Goal: Task Accomplishment & Management: Complete application form

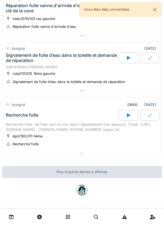
scroll to position [291, 0]
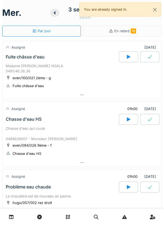
click at [125, 55] on div at bounding box center [128, 56] width 19 height 11
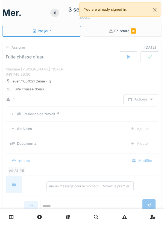
scroll to position [19, 0]
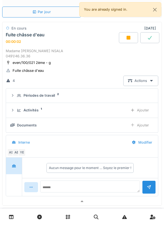
click at [147, 111] on div "Ajouter" at bounding box center [140, 110] width 28 height 10
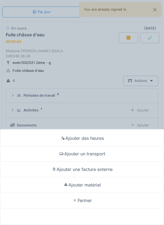
click at [108, 127] on div "Ajouter un transport" at bounding box center [81, 154] width 161 height 16
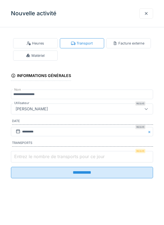
click at [114, 127] on input "Entrez le nombre de transports pour ce jour" at bounding box center [82, 156] width 142 height 11
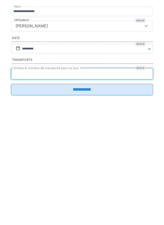
type input "*"
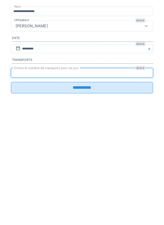
click at [138, 127] on input "**********" at bounding box center [82, 170] width 142 height 11
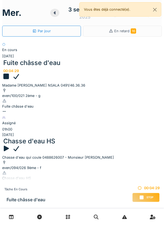
click at [104, 109] on div at bounding box center [82, 111] width 160 height 5
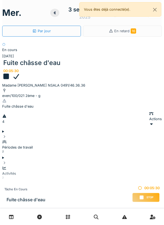
scroll to position [19, 0]
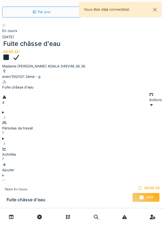
click at [119, 178] on div "Documents" at bounding box center [82, 183] width 160 height 10
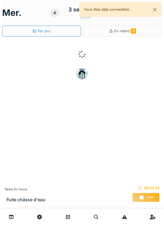
click at [148, 197] on span "Stop" at bounding box center [150, 198] width 7 height 4
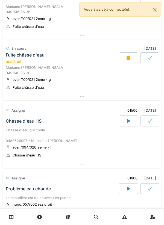
scroll to position [41, 0]
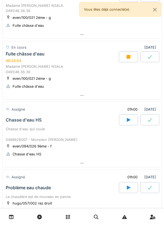
click at [127, 121] on icon at bounding box center [128, 120] width 5 height 4
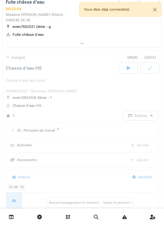
scroll to position [121, 0]
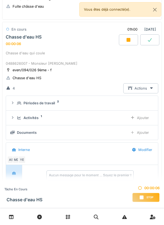
click at [143, 117] on div "Ajouter" at bounding box center [140, 118] width 28 height 10
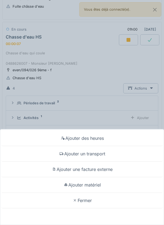
click at [102, 157] on div "Ajouter un transport" at bounding box center [81, 154] width 161 height 16
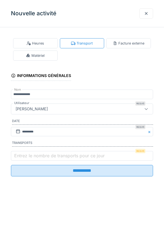
click at [101, 159] on label "Entrez le nombre de transports pour ce jour" at bounding box center [59, 156] width 93 height 7
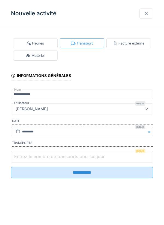
click at [101, 160] on input "Entrez le nombre de transports pour ce jour" at bounding box center [82, 156] width 142 height 11
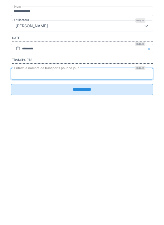
type input "*"
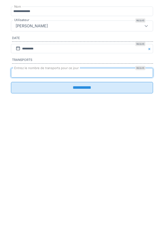
click at [88, 172] on input "**********" at bounding box center [82, 170] width 142 height 11
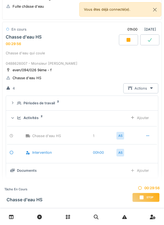
click at [145, 195] on div "Stop" at bounding box center [145, 197] width 27 height 9
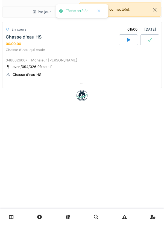
scroll to position [0, 0]
click at [109, 85] on div at bounding box center [81, 84] width 159 height 8
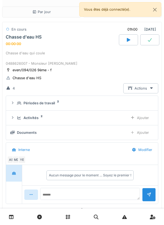
click at [137, 117] on div "Ajouter" at bounding box center [140, 118] width 28 height 10
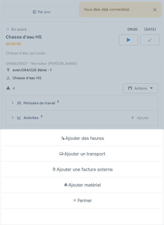
click at [110, 112] on div "Ajouter des heures Ajouter un transport Ajouter une facture externe Ajouter mat…" at bounding box center [82, 112] width 164 height 225
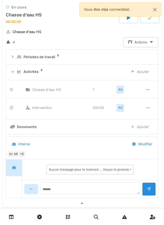
scroll to position [71, 0]
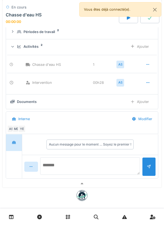
click at [100, 165] on textarea at bounding box center [90, 165] width 100 height 17
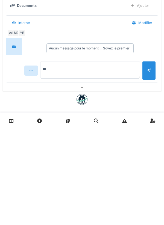
type textarea "*"
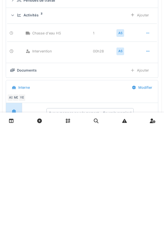
scroll to position [0, 0]
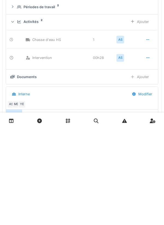
click at [145, 118] on div "Ajouter" at bounding box center [140, 118] width 28 height 10
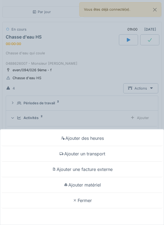
click at [96, 183] on div "Ajouter matériel" at bounding box center [81, 185] width 161 height 16
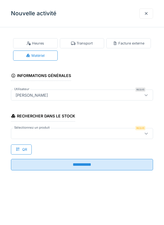
click at [92, 133] on div at bounding box center [72, 134] width 119 height 6
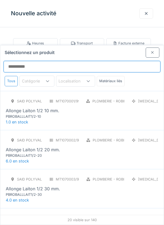
click at [137, 61] on input "Sélectionnez un produit" at bounding box center [82, 66] width 157 height 11
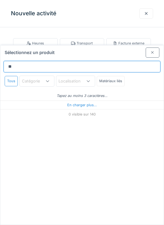
type input "*"
type input "**********"
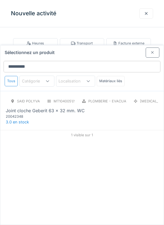
click at [104, 107] on div "Joint cloche Geberit 63 x 32 mm. WC" at bounding box center [82, 110] width 153 height 7
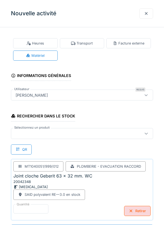
scroll to position [0, 0]
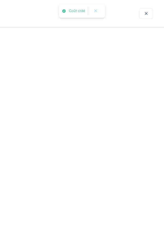
scroll to position [0, 0]
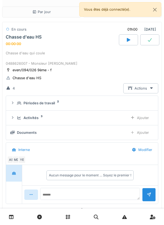
click at [143, 120] on div "Ajouter" at bounding box center [140, 118] width 28 height 10
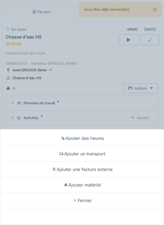
click at [110, 105] on div "Ajouter des heures Ajouter un transport Ajouter une facture externe Ajouter mat…" at bounding box center [82, 112] width 164 height 225
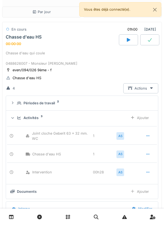
click at [138, 115] on div "Ajouter" at bounding box center [140, 118] width 28 height 10
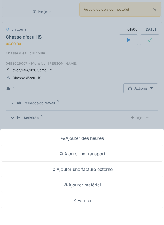
click at [109, 110] on div "Ajouter des heures Ajouter un transport Ajouter une facture externe Ajouter mat…" at bounding box center [82, 112] width 164 height 225
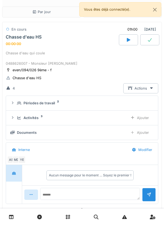
click at [148, 37] on div at bounding box center [149, 39] width 19 height 11
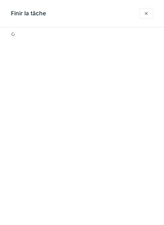
click at [145, 16] on div at bounding box center [146, 13] width 4 height 5
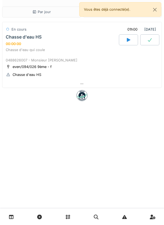
click at [147, 40] on div at bounding box center [149, 39] width 19 height 11
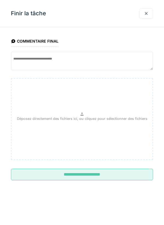
click at [97, 175] on input "**********" at bounding box center [82, 174] width 142 height 11
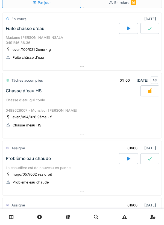
scroll to position [29, 0]
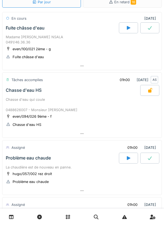
click at [96, 65] on div at bounding box center [81, 66] width 159 height 8
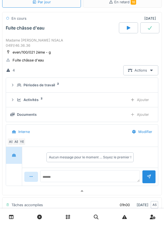
scroll to position [19, 0]
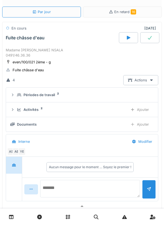
click at [97, 185] on textarea at bounding box center [90, 188] width 100 height 17
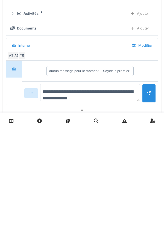
click at [89, 191] on textarea "**********" at bounding box center [90, 188] width 100 height 17
click at [96, 189] on textarea "**********" at bounding box center [90, 188] width 100 height 17
click at [126, 192] on textarea "**********" at bounding box center [90, 188] width 100 height 17
type textarea "**********"
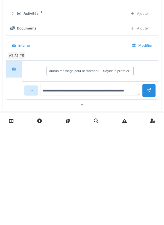
click at [148, 189] on div at bounding box center [149, 186] width 4 height 5
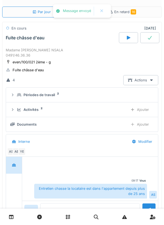
click at [136, 123] on div "Ajouter" at bounding box center [140, 124] width 28 height 10
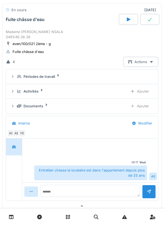
scroll to position [37, 0]
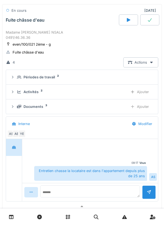
click at [154, 22] on div at bounding box center [149, 19] width 19 height 11
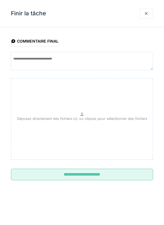
click at [112, 176] on input "**********" at bounding box center [82, 174] width 142 height 11
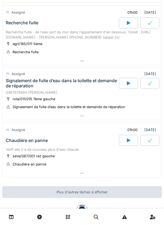
scroll to position [330, 0]
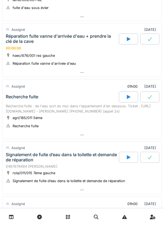
click at [136, 131] on div at bounding box center [81, 135] width 159 height 8
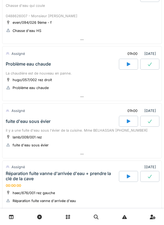
scroll to position [0, 0]
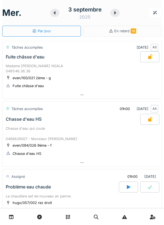
click at [91, 95] on div at bounding box center [81, 95] width 159 height 8
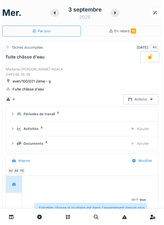
scroll to position [19, 0]
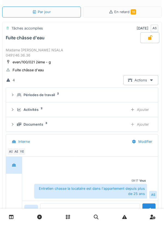
click at [102, 109] on div "Activités 2" at bounding box center [70, 109] width 107 height 5
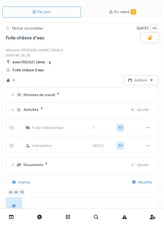
click at [136, 110] on div "Ajouter" at bounding box center [140, 110] width 28 height 10
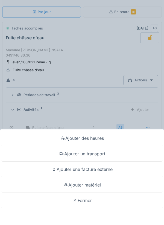
click at [98, 183] on div "Ajouter matériel" at bounding box center [81, 185] width 161 height 16
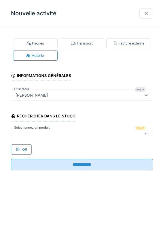
click at [98, 128] on div at bounding box center [82, 133] width 142 height 11
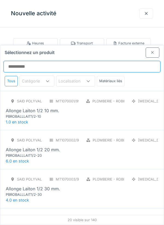
click at [103, 61] on input "Sélectionnez un produit" at bounding box center [82, 66] width 157 height 11
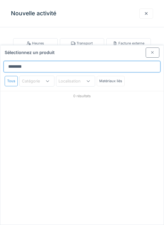
type input "*********"
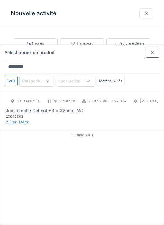
click at [86, 96] on div "Plomberie - Evacuation raccord" at bounding box center [101, 101] width 49 height 10
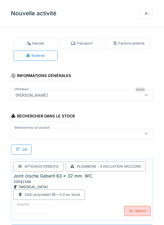
click at [80, 132] on div at bounding box center [72, 134] width 119 height 6
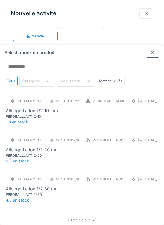
scroll to position [21, 0]
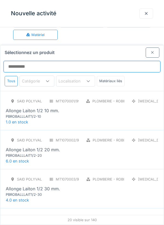
click at [116, 61] on input "Sélectionnez un produit" at bounding box center [82, 66] width 157 height 11
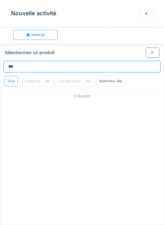
type input "****"
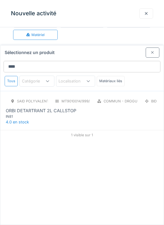
click at [88, 107] on div "ORBI DETARTRANT 2L CALLSTOP" at bounding box center [82, 110] width 153 height 7
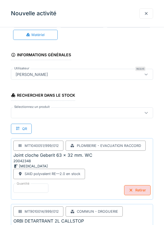
scroll to position [66, 0]
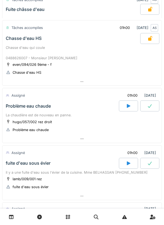
scroll to position [242, 0]
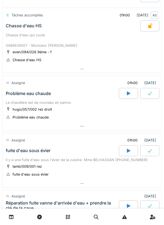
click at [127, 95] on icon at bounding box center [129, 94] width 4 height 4
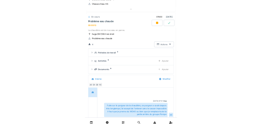
scroll to position [272, 0]
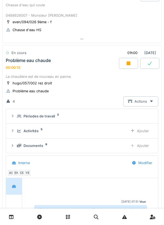
click at [107, 127] on div "Activités 5 Ajouter" at bounding box center [81, 131] width 143 height 10
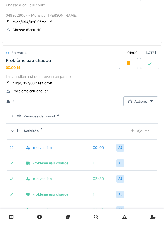
click at [136, 129] on div "Ajouter" at bounding box center [140, 131] width 28 height 10
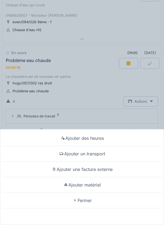
click at [109, 150] on div "Ajouter un transport" at bounding box center [81, 154] width 161 height 16
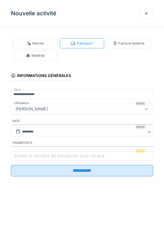
click at [91, 154] on label "Entrez le nombre de transports pour ce jour" at bounding box center [59, 156] width 93 height 7
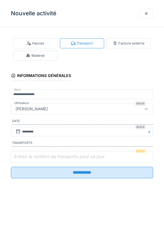
click at [91, 154] on input "Entrez le nombre de transports pour ce jour" at bounding box center [82, 156] width 142 height 11
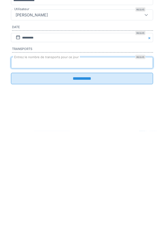
type input "*"
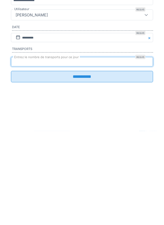
click at [95, 174] on input "**********" at bounding box center [82, 170] width 142 height 11
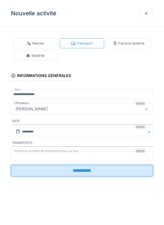
click at [124, 171] on input "**********" at bounding box center [82, 170] width 142 height 11
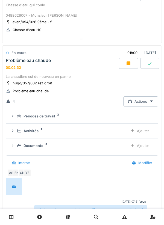
click at [98, 116] on div "Périodes de travail 2" at bounding box center [84, 116] width 135 height 5
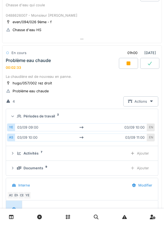
click at [134, 100] on div "Actions" at bounding box center [140, 102] width 35 height 10
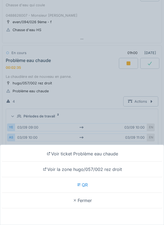
click at [112, 152] on div "Voir ticket Problème eau chaude" at bounding box center [81, 154] width 161 height 16
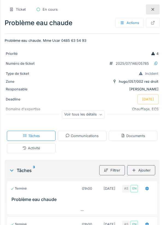
scroll to position [220, 0]
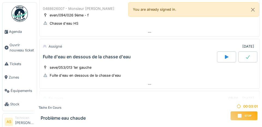
scroll to position [135, 0]
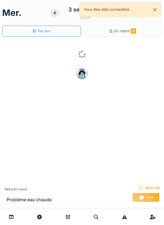
click at [145, 200] on div "Stop" at bounding box center [145, 197] width 27 height 9
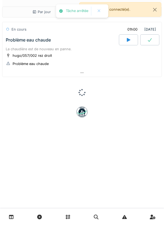
click at [100, 70] on div at bounding box center [81, 73] width 159 height 8
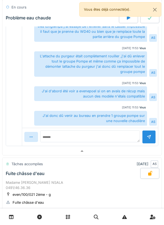
scroll to position [162, 0]
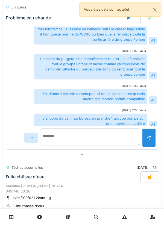
click at [112, 139] on textarea at bounding box center [90, 136] width 100 height 17
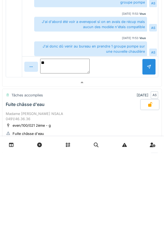
type textarea "*"
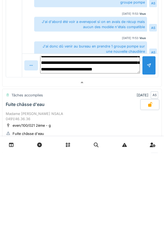
scroll to position [26, 0]
type textarea "**********"
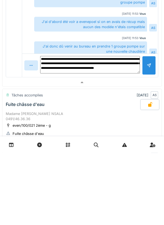
click at [150, 139] on div at bounding box center [149, 137] width 4 height 5
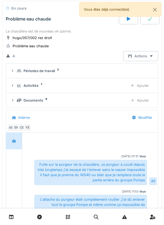
scroll to position [0, 0]
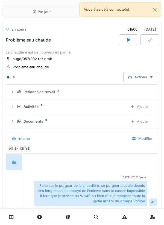
click at [146, 45] on div at bounding box center [149, 39] width 19 height 11
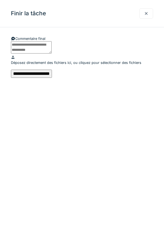
click at [52, 78] on input "**********" at bounding box center [31, 74] width 41 height 8
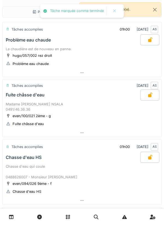
click at [25, 75] on div at bounding box center [81, 73] width 159 height 8
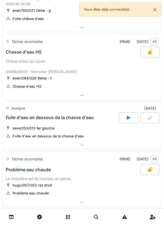
scroll to position [359, 0]
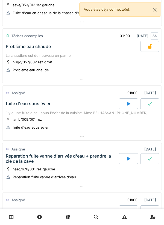
click at [14, 138] on div at bounding box center [81, 137] width 159 height 8
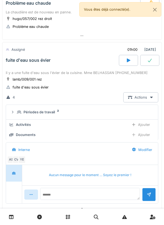
scroll to position [536, 0]
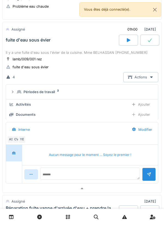
click at [39, 94] on div "Périodes de travail" at bounding box center [39, 91] width 31 height 5
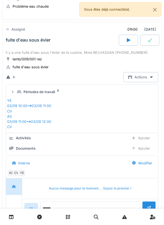
click at [33, 97] on summary "Périodes de travail 2" at bounding box center [82, 92] width 148 height 10
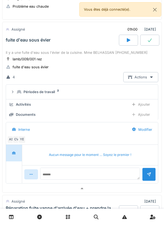
click at [22, 54] on div "il y a une fuite d'eau sous l'évier de la cuisine. Mme BELHASSAN [PHONE_NUMBER]" at bounding box center [82, 52] width 153 height 5
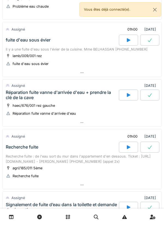
click at [28, 95] on div "Réparation fuite vanne d'arrivée d'eau + prendre la clé de la cave" at bounding box center [62, 95] width 112 height 10
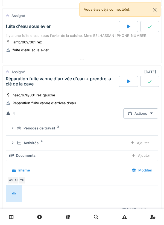
scroll to position [594, 0]
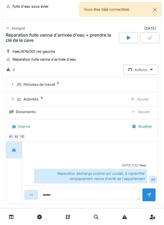
click at [31, 85] on div "Périodes de travail" at bounding box center [39, 84] width 31 height 5
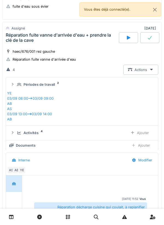
click at [30, 84] on div "Périodes de travail" at bounding box center [39, 84] width 31 height 5
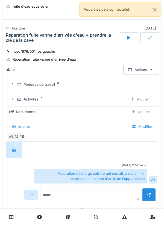
scroll to position [577, 0]
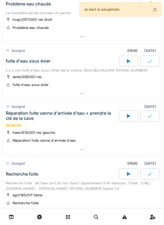
scroll to position [233, 0]
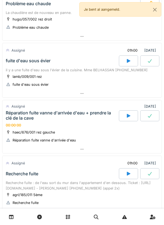
click at [40, 77] on div "lamb/009/001 rez" at bounding box center [27, 76] width 29 height 5
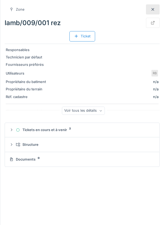
click at [159, 24] on div at bounding box center [153, 23] width 14 height 10
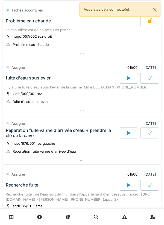
scroll to position [217, 0]
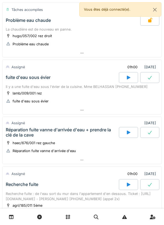
click at [112, 113] on div at bounding box center [81, 110] width 159 height 8
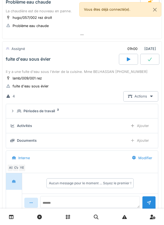
scroll to position [224, 0]
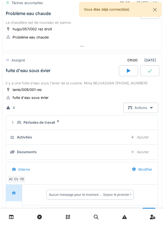
click at [131, 75] on div at bounding box center [128, 70] width 19 height 11
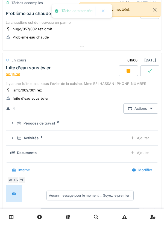
scroll to position [254, 0]
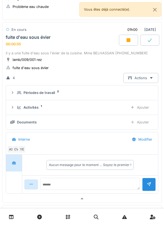
click at [41, 106] on sup "1" at bounding box center [41, 106] width 1 height 0
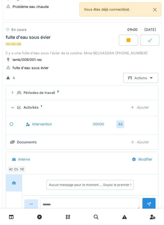
click at [135, 109] on div "Ajouter" at bounding box center [140, 108] width 28 height 10
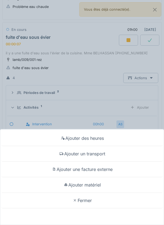
click at [69, 153] on div "Ajouter un transport" at bounding box center [81, 154] width 161 height 16
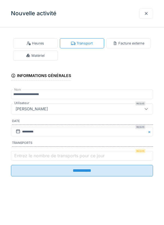
click at [33, 155] on label "Entrez le nombre de transports pour ce jour" at bounding box center [59, 156] width 93 height 7
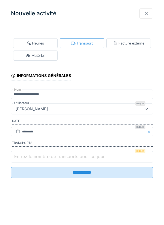
click at [33, 155] on input "Entrez le nombre de transports pour ce jour" at bounding box center [82, 156] width 142 height 11
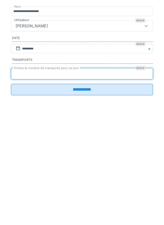
type input "*"
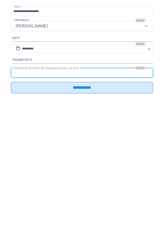
click at [19, 177] on input "**********" at bounding box center [82, 170] width 142 height 11
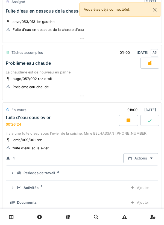
scroll to position [175, 0]
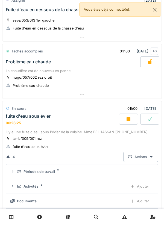
click at [127, 119] on icon at bounding box center [129, 119] width 4 height 4
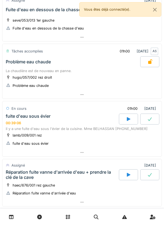
click at [91, 151] on div at bounding box center [81, 153] width 159 height 8
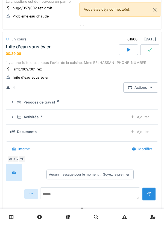
scroll to position [254, 0]
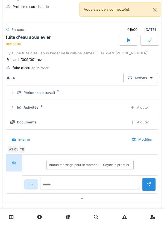
click at [120, 106] on div "Activités 2" at bounding box center [70, 107] width 107 height 5
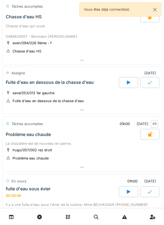
scroll to position [0, 0]
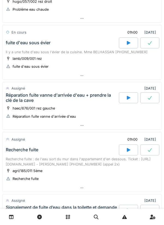
click at [103, 75] on div at bounding box center [81, 76] width 159 height 8
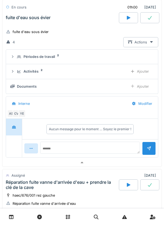
scroll to position [294, 0]
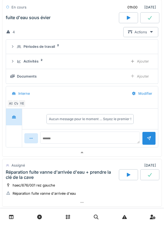
click at [111, 65] on div "Activités 2 Ajouter" at bounding box center [81, 61] width 143 height 10
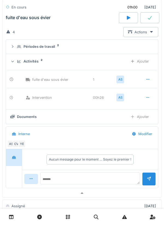
click at [144, 63] on div "Ajouter" at bounding box center [140, 61] width 28 height 10
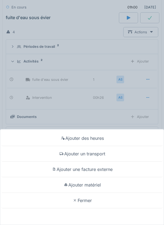
click at [103, 184] on div "Ajouter matériel" at bounding box center [81, 185] width 161 height 16
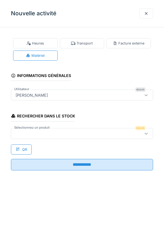
click at [114, 138] on div at bounding box center [82, 133] width 142 height 11
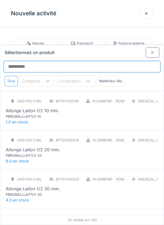
click at [131, 61] on input "Sélectionnez un produit" at bounding box center [82, 66] width 157 height 11
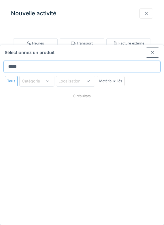
type input "*****"
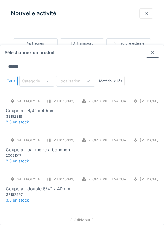
click at [113, 97] on div "SAID polyvalent RE MT1040042/999/012 Plomberie - Evacuation raccord PCE Coupe a…" at bounding box center [82, 107] width 153 height 23
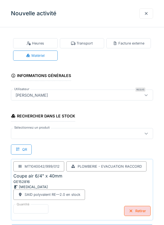
click at [28, 138] on div at bounding box center [82, 133] width 142 height 11
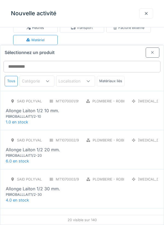
scroll to position [21, 0]
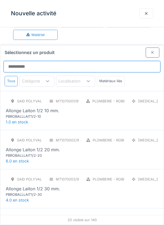
click at [135, 61] on input "Sélectionnez un produit" at bounding box center [82, 66] width 157 height 11
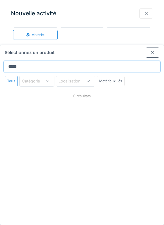
type input "*****"
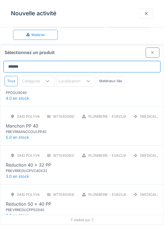
scroll to position [100, 0]
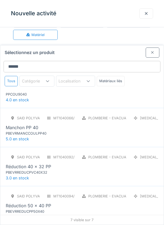
click at [143, 82] on div "SAID polyvalent RE MT1040017/999/012 Plomberie - Evacuation raccord PCE COUDE P…" at bounding box center [81, 88] width 163 height 39
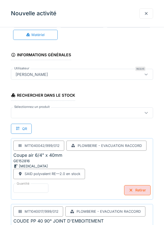
click at [120, 115] on div at bounding box center [72, 113] width 119 height 6
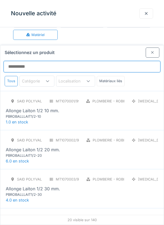
click at [133, 61] on input "Sélectionnez un produit" at bounding box center [82, 66] width 157 height 11
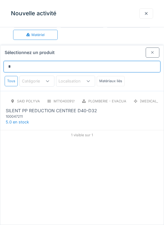
type input "*****"
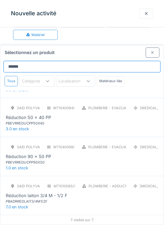
scroll to position [74, 0]
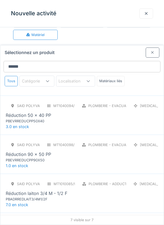
click at [132, 103] on div "SAID polyvalent RE MT1040094/999/012 Plomberie - Evacuation raccord PCE Réducti…" at bounding box center [82, 112] width 153 height 23
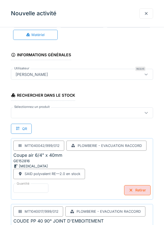
click at [120, 116] on div at bounding box center [82, 112] width 142 height 11
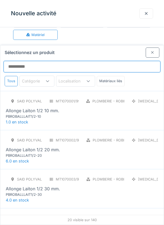
click at [147, 61] on input "Sélectionnez un produit" at bounding box center [82, 66] width 157 height 11
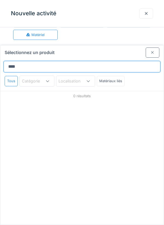
type input "*****"
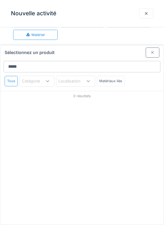
click at [156, 48] on div at bounding box center [153, 53] width 14 height 10
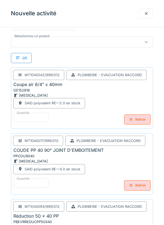
scroll to position [132, 0]
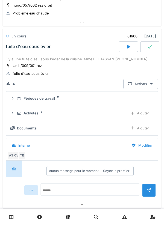
scroll to position [239, 0]
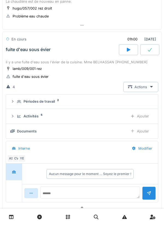
click at [25, 159] on div "YE" at bounding box center [22, 159] width 8 height 8
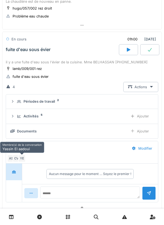
click at [18, 158] on div "YE" at bounding box center [22, 159] width 8 height 8
click at [19, 158] on div "YE" at bounding box center [22, 159] width 8 height 8
click at [17, 155] on div "CV" at bounding box center [17, 159] width 8 height 8
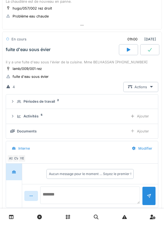
click at [54, 195] on textarea at bounding box center [90, 195] width 100 height 17
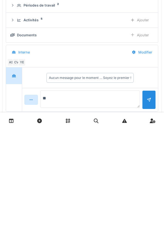
type textarea "*"
type textarea "**********"
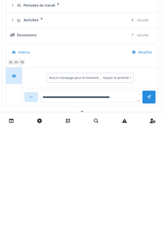
click at [147, 196] on div at bounding box center [149, 193] width 4 height 5
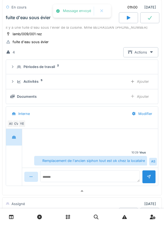
scroll to position [276, 0]
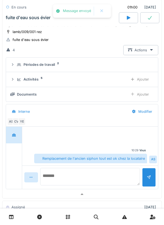
click at [126, 173] on textarea at bounding box center [90, 176] width 100 height 17
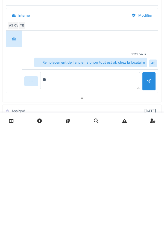
type textarea "*"
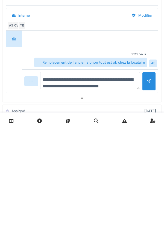
scroll to position [7, 0]
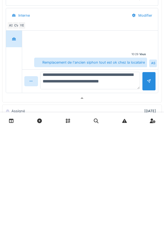
type textarea "**********"
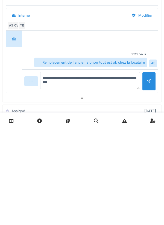
click at [145, 178] on div at bounding box center [149, 177] width 14 height 19
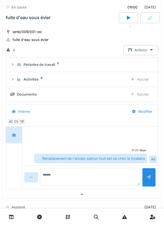
scroll to position [0, 0]
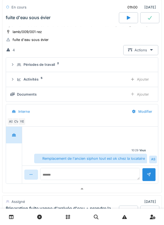
click at [149, 95] on div "Ajouter" at bounding box center [140, 94] width 28 height 10
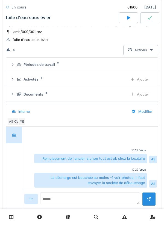
click at [150, 16] on icon at bounding box center [149, 18] width 5 height 4
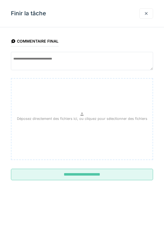
click at [147, 15] on div at bounding box center [146, 13] width 4 height 5
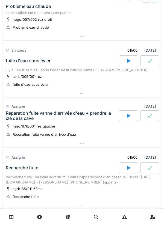
click at [144, 61] on div at bounding box center [149, 60] width 19 height 11
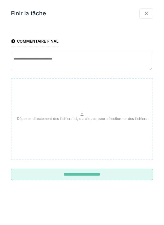
scroll to position [249, 0]
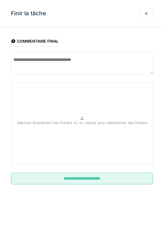
click at [108, 67] on textarea at bounding box center [82, 63] width 142 height 22
click at [104, 67] on textarea "**" at bounding box center [82, 63] width 142 height 22
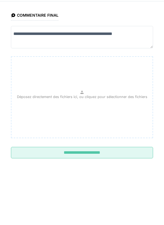
click at [122, 58] on textarea "**********" at bounding box center [82, 63] width 142 height 22
click at [66, 68] on textarea "**********" at bounding box center [82, 63] width 142 height 22
click at [133, 67] on textarea "**********" at bounding box center [82, 63] width 142 height 22
click at [148, 59] on textarea "**********" at bounding box center [82, 63] width 142 height 22
type textarea "**********"
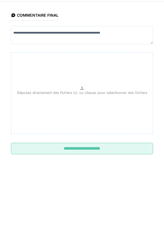
click at [161, 107] on div "**********" at bounding box center [82, 114] width 164 height 164
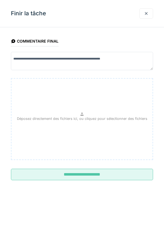
click at [111, 176] on input "**********" at bounding box center [82, 174] width 142 height 11
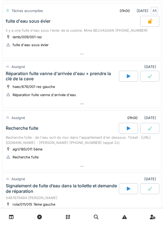
scroll to position [268, 0]
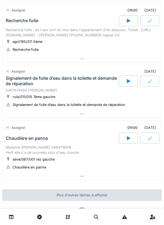
click at [110, 111] on div at bounding box center [81, 114] width 159 height 8
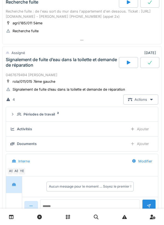
scroll to position [418, 0]
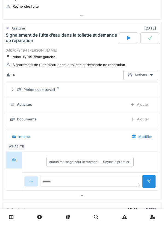
click at [121, 93] on summary "Périodes de travail 2" at bounding box center [82, 90] width 148 height 10
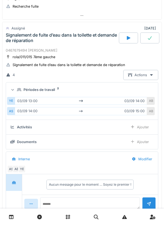
click at [125, 87] on div "Périodes de travail 2" at bounding box center [84, 89] width 135 height 5
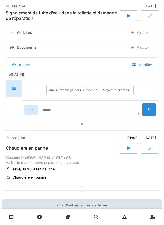
scroll to position [523, 0]
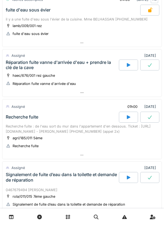
click at [96, 155] on div at bounding box center [81, 155] width 159 height 8
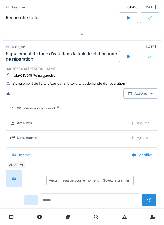
scroll to position [524, 0]
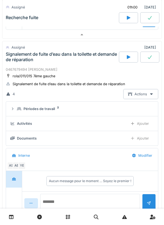
click at [90, 194] on textarea at bounding box center [90, 202] width 100 height 17
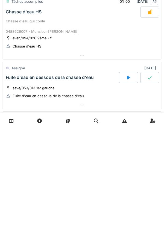
scroll to position [0, 0]
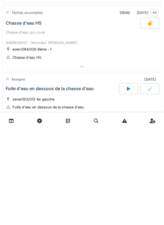
click at [126, 159] on div at bounding box center [81, 163] width 159 height 8
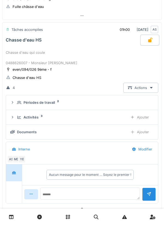
scroll to position [80, 0]
click at [103, 55] on div "Chasse d'eau qui coule 0488626007 - Monsieur [PERSON_NAME]" at bounding box center [82, 58] width 153 height 16
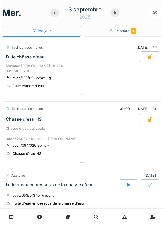
scroll to position [649, 0]
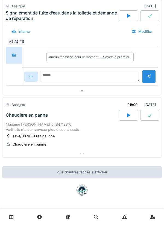
click at [123, 116] on div at bounding box center [128, 115] width 19 height 11
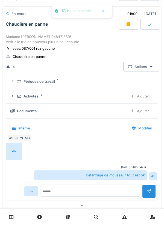
scroll to position [772, 0]
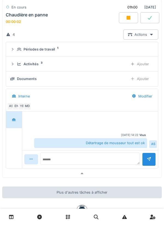
click at [135, 64] on div "Ajouter" at bounding box center [140, 64] width 28 height 10
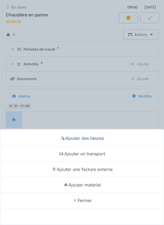
click at [100, 155] on div "Ajouter un transport" at bounding box center [81, 154] width 161 height 16
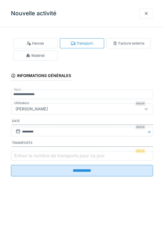
click at [42, 159] on label "Entrez le nombre de transports pour ce jour" at bounding box center [59, 156] width 93 height 7
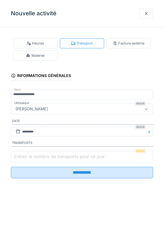
click at [42, 160] on input "Entrez le nombre de transports pour ce jour" at bounding box center [82, 156] width 142 height 11
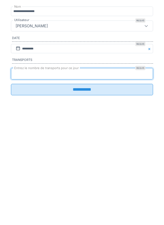
type input "*"
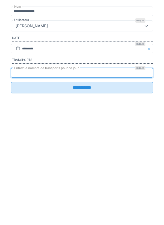
click at [81, 170] on input "**********" at bounding box center [82, 170] width 142 height 11
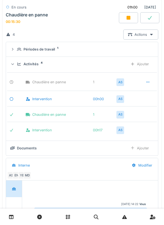
click at [162, 223] on div at bounding box center [82, 217] width 164 height 16
click at [131, 16] on icon at bounding box center [128, 18] width 5 height 4
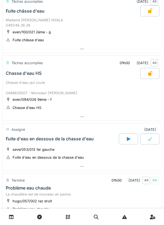
scroll to position [0, 0]
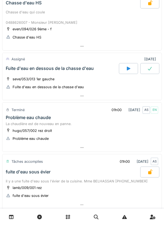
scroll to position [398, 0]
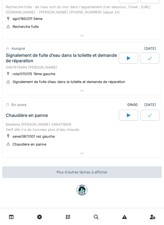
click at [84, 154] on div at bounding box center [81, 154] width 159 height 8
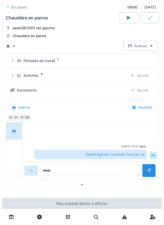
scroll to position [519, 0]
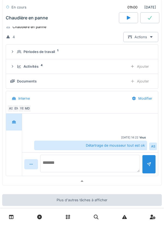
click at [123, 160] on textarea at bounding box center [90, 163] width 100 height 17
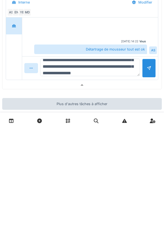
scroll to position [20, 0]
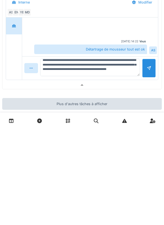
click at [148, 169] on div at bounding box center [149, 164] width 14 height 19
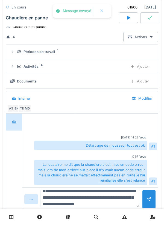
scroll to position [11, 0]
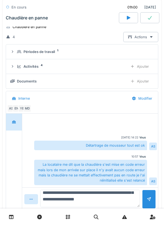
click at [125, 197] on textarea "**********" at bounding box center [90, 198] width 100 height 17
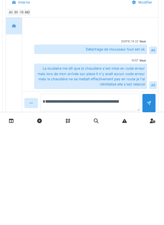
scroll to position [0, 0]
type textarea "*"
click at [149, 202] on div at bounding box center [149, 199] width 4 height 5
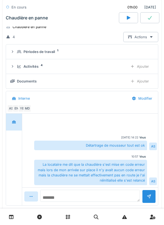
click at [119, 195] on textarea at bounding box center [90, 196] width 100 height 12
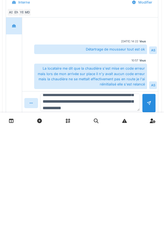
scroll to position [26, 0]
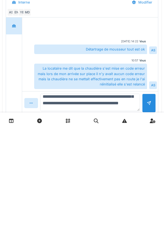
type textarea "**********"
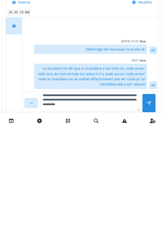
click at [150, 200] on div at bounding box center [149, 199] width 4 height 5
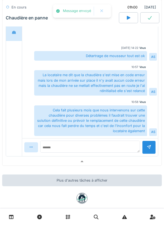
scroll to position [609, 0]
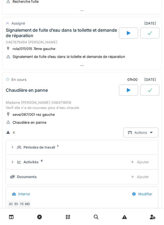
click at [148, 90] on icon at bounding box center [149, 90] width 5 height 4
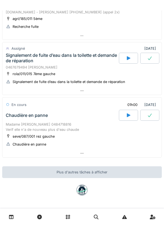
scroll to position [398, 0]
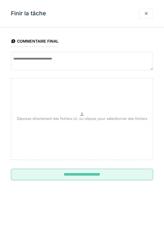
click at [124, 175] on input "**********" at bounding box center [82, 174] width 142 height 11
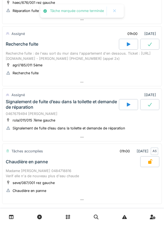
scroll to position [350, 0]
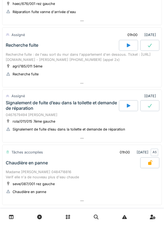
click at [130, 103] on div at bounding box center [128, 105] width 19 height 11
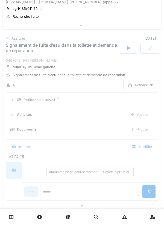
scroll to position [418, 0]
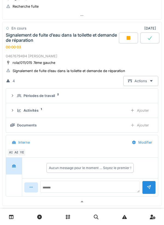
click at [144, 107] on div "Ajouter" at bounding box center [140, 111] width 28 height 10
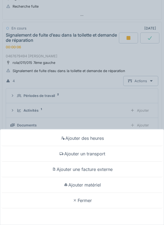
click at [111, 151] on div "Ajouter un transport" at bounding box center [81, 154] width 161 height 16
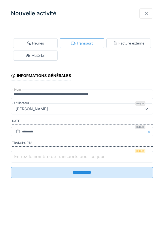
click at [110, 158] on input "Entrez le nombre de transports pour ce jour" at bounding box center [82, 156] width 142 height 11
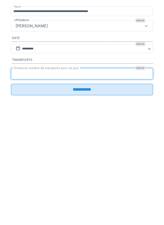
type input "*"
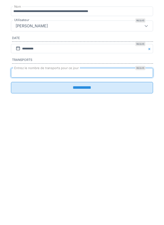
click at [77, 177] on input "**********" at bounding box center [82, 170] width 142 height 11
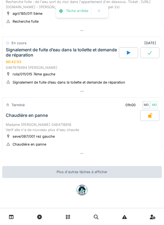
click at [88, 94] on div at bounding box center [82, 91] width 160 height 8
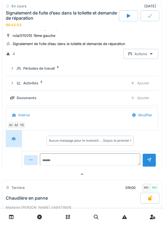
scroll to position [456, 0]
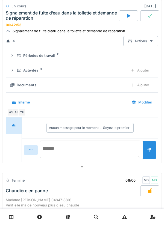
click at [96, 151] on textarea at bounding box center [90, 149] width 100 height 17
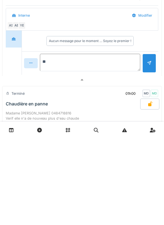
type textarea "*"
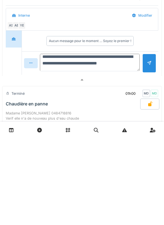
scroll to position [6, 0]
type textarea "**********"
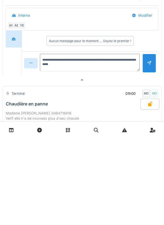
click at [149, 159] on div at bounding box center [149, 150] width 14 height 19
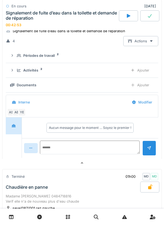
scroll to position [0, 0]
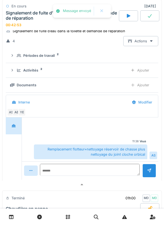
click at [146, 89] on div "Ajouter" at bounding box center [140, 85] width 28 height 10
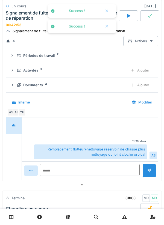
click at [146, 75] on div "Ajouter" at bounding box center [140, 70] width 28 height 10
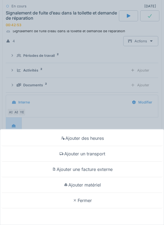
click at [98, 184] on div "Ajouter matériel" at bounding box center [81, 185] width 161 height 16
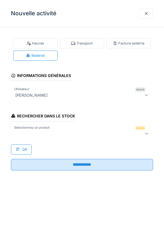
click at [116, 137] on div at bounding box center [82, 133] width 142 height 11
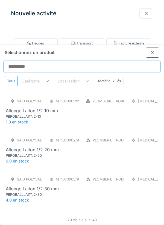
click at [133, 61] on input "Sélectionnez un produit" at bounding box center [82, 66] width 157 height 11
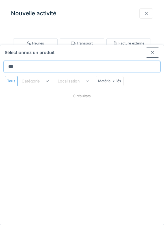
type input "****"
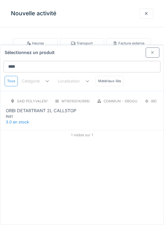
click at [142, 107] on div "ORBI DETARTRANT 2L CALLSTOP" at bounding box center [82, 110] width 153 height 7
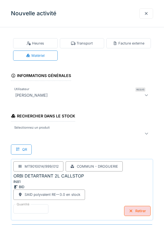
scroll to position [0, 0]
click at [135, 138] on div at bounding box center [82, 133] width 142 height 11
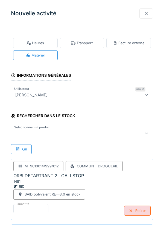
click at [127, 129] on div at bounding box center [82, 133] width 142 height 11
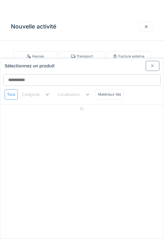
scroll to position [8, 0]
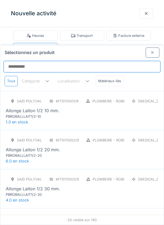
click at [132, 61] on input "Sélectionnez un produit" at bounding box center [82, 66] width 157 height 11
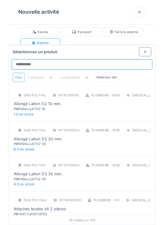
scroll to position [30, 0]
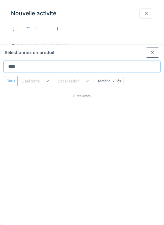
type input "*****"
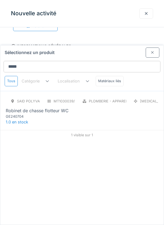
click at [137, 107] on div "Robinet de chasse flotteur WC" at bounding box center [82, 110] width 153 height 7
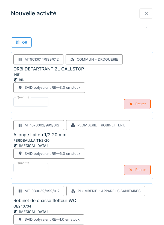
scroll to position [132, 0]
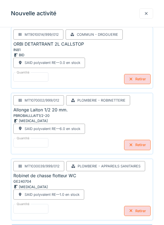
click at [139, 144] on div "Retirer" at bounding box center [137, 145] width 27 height 10
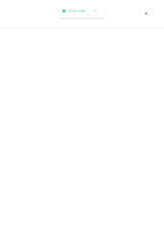
scroll to position [0, 0]
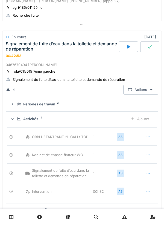
click at [154, 48] on div at bounding box center [149, 46] width 19 height 11
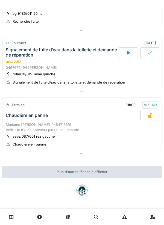
scroll to position [378, 0]
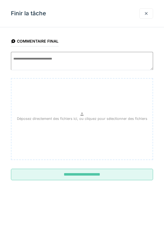
click at [122, 174] on input "**********" at bounding box center [82, 174] width 142 height 11
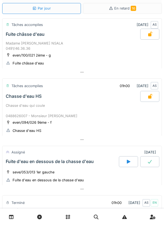
scroll to position [0, 0]
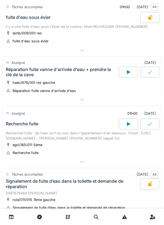
click at [122, 77] on div at bounding box center [128, 72] width 19 height 11
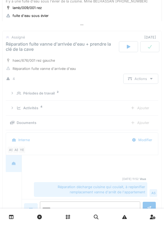
scroll to position [306, 0]
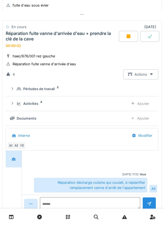
click at [139, 109] on div "Ajouter" at bounding box center [140, 104] width 28 height 10
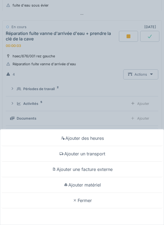
click at [100, 154] on div "Ajouter un transport" at bounding box center [81, 154] width 161 height 16
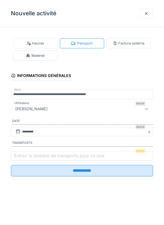
click at [61, 157] on label "Entrez le nombre de transports pour ce jour" at bounding box center [59, 156] width 93 height 7
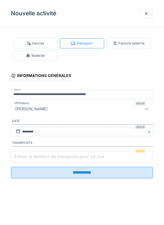
click at [61, 157] on input "Entrez le nombre de transports pour ce jour" at bounding box center [82, 156] width 142 height 11
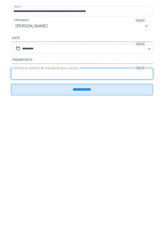
type input "*"
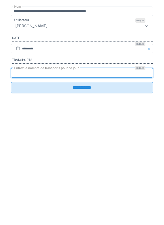
click at [74, 176] on input "**********" at bounding box center [82, 170] width 142 height 11
